Goal: Information Seeking & Learning: Learn about a topic

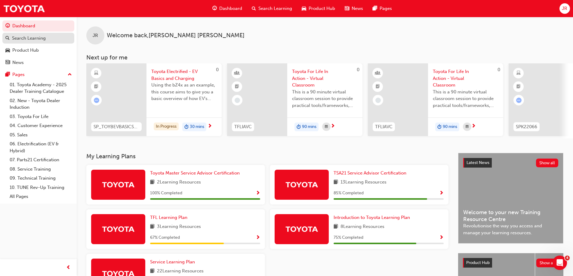
click at [40, 35] on div "Search Learning" at bounding box center [29, 38] width 34 height 7
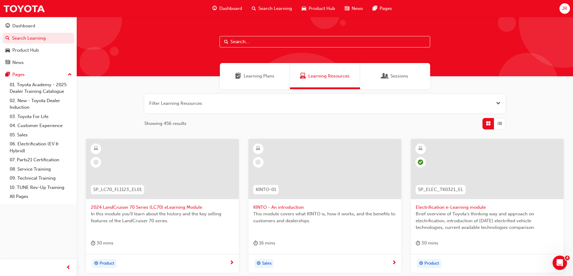
click at [271, 39] on input "text" at bounding box center [325, 41] width 211 height 11
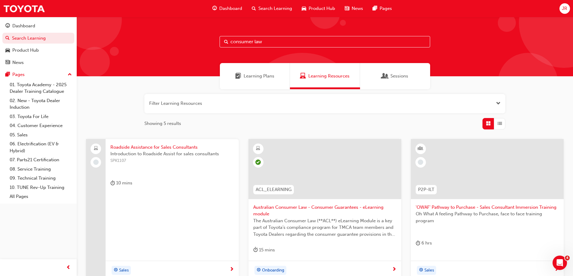
type input "consumer law"
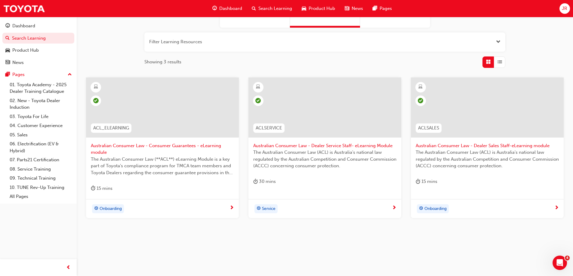
scroll to position [62, 0]
click at [140, 145] on span "Australian Consumer Law - Consumer Guarantees - eLearning module" at bounding box center [162, 149] width 143 height 14
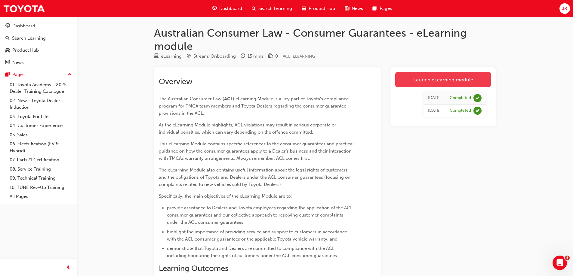
click at [417, 77] on link "Launch eLearning module" at bounding box center [443, 79] width 96 height 15
click at [446, 79] on link "Launch eLearning module" at bounding box center [443, 79] width 96 height 15
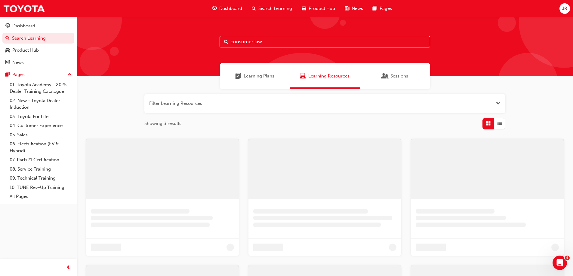
scroll to position [62, 0]
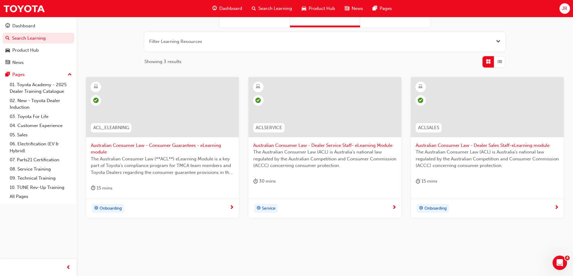
click at [367, 137] on div at bounding box center [324, 107] width 153 height 60
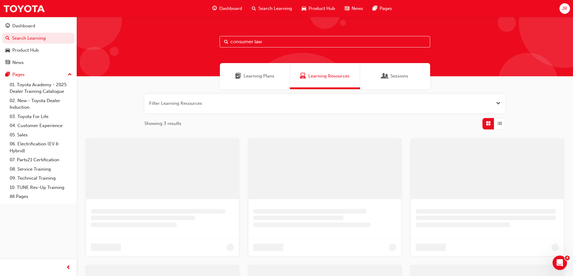
scroll to position [62, 0]
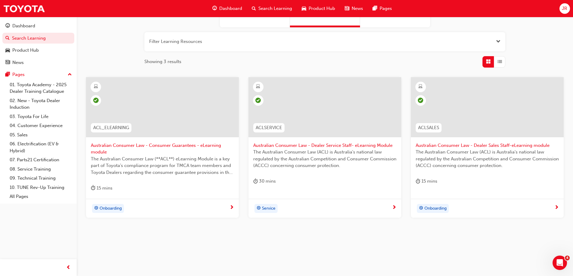
click at [507, 145] on span "Australian Consumer Law - Dealer Sales Staff-eLearning module" at bounding box center [487, 145] width 143 height 7
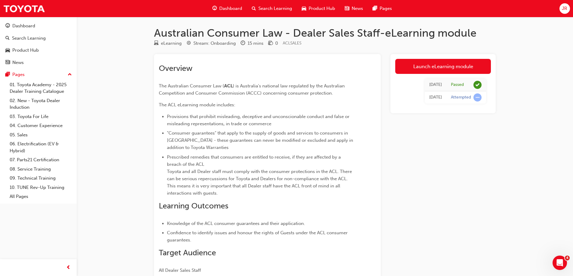
scroll to position [62, 0]
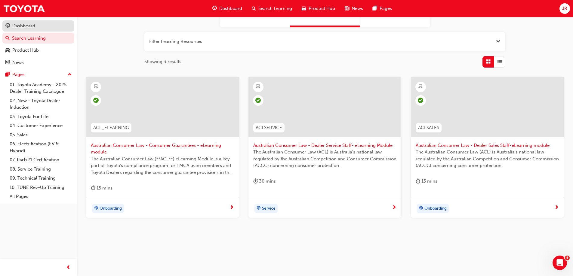
click at [27, 24] on div "Dashboard" at bounding box center [23, 26] width 23 height 7
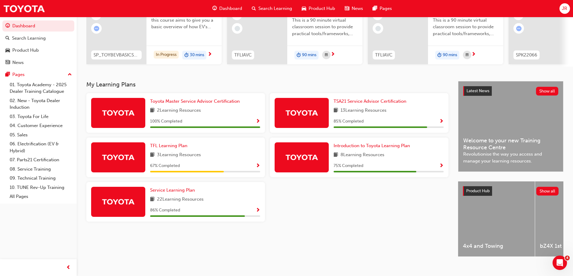
scroll to position [83, 0]
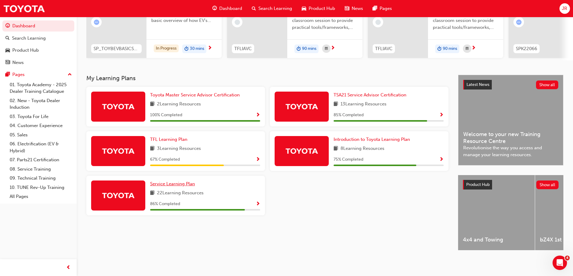
click at [184, 181] on span "Service Learning Plan" at bounding box center [172, 183] width 45 height 5
click at [399, 92] on span "TSA21 Service Advisor Certification" at bounding box center [370, 94] width 73 height 5
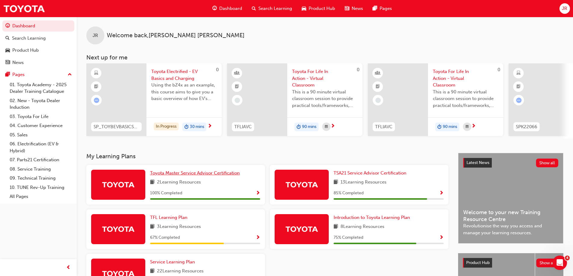
click at [188, 175] on span "Toyota Master Service Advisor Certification" at bounding box center [195, 173] width 90 height 5
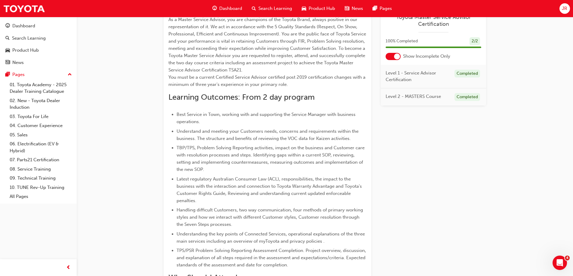
scroll to position [150, 0]
